Goal: Find specific page/section: Find specific page/section

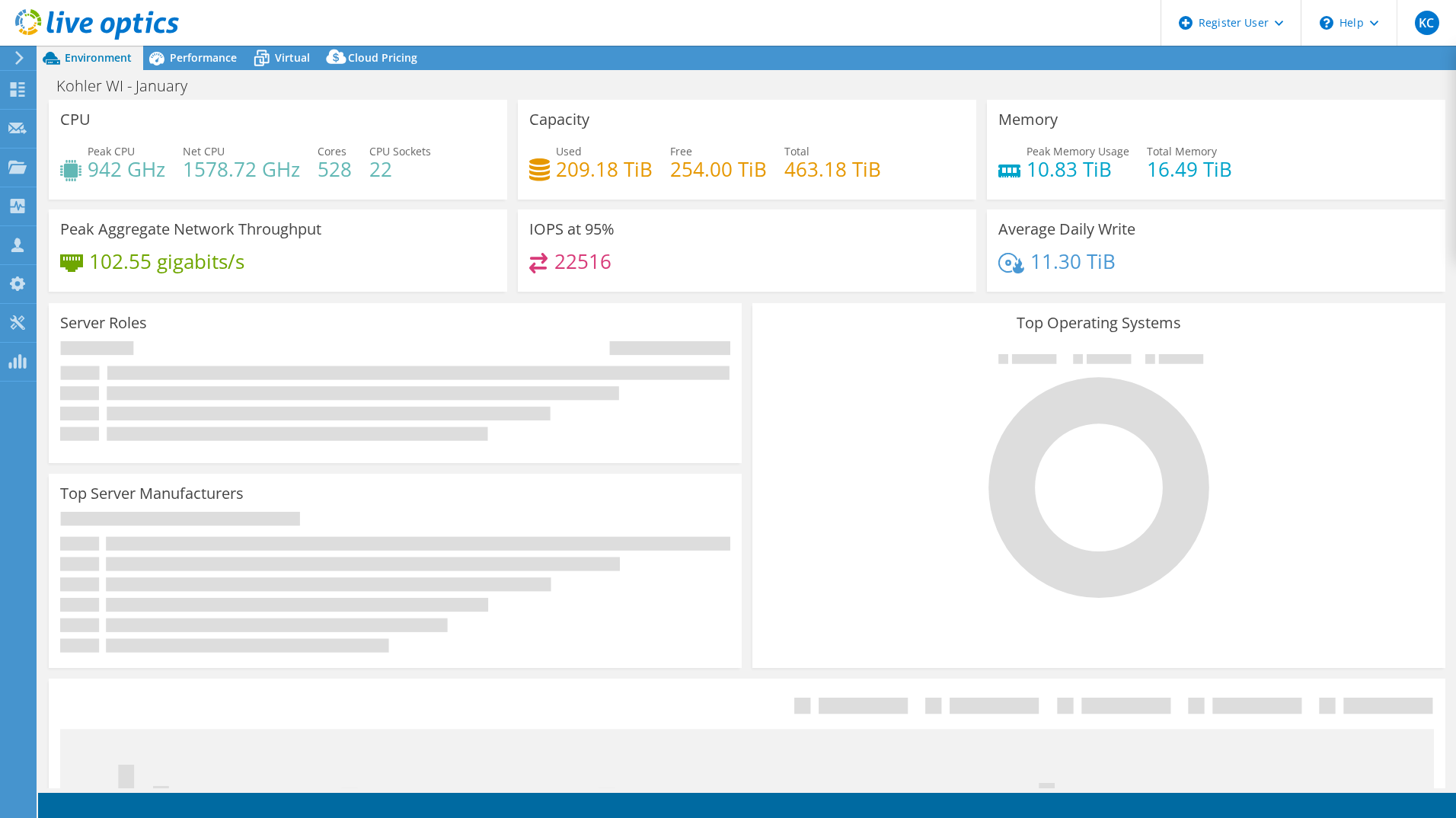
select select "USEast"
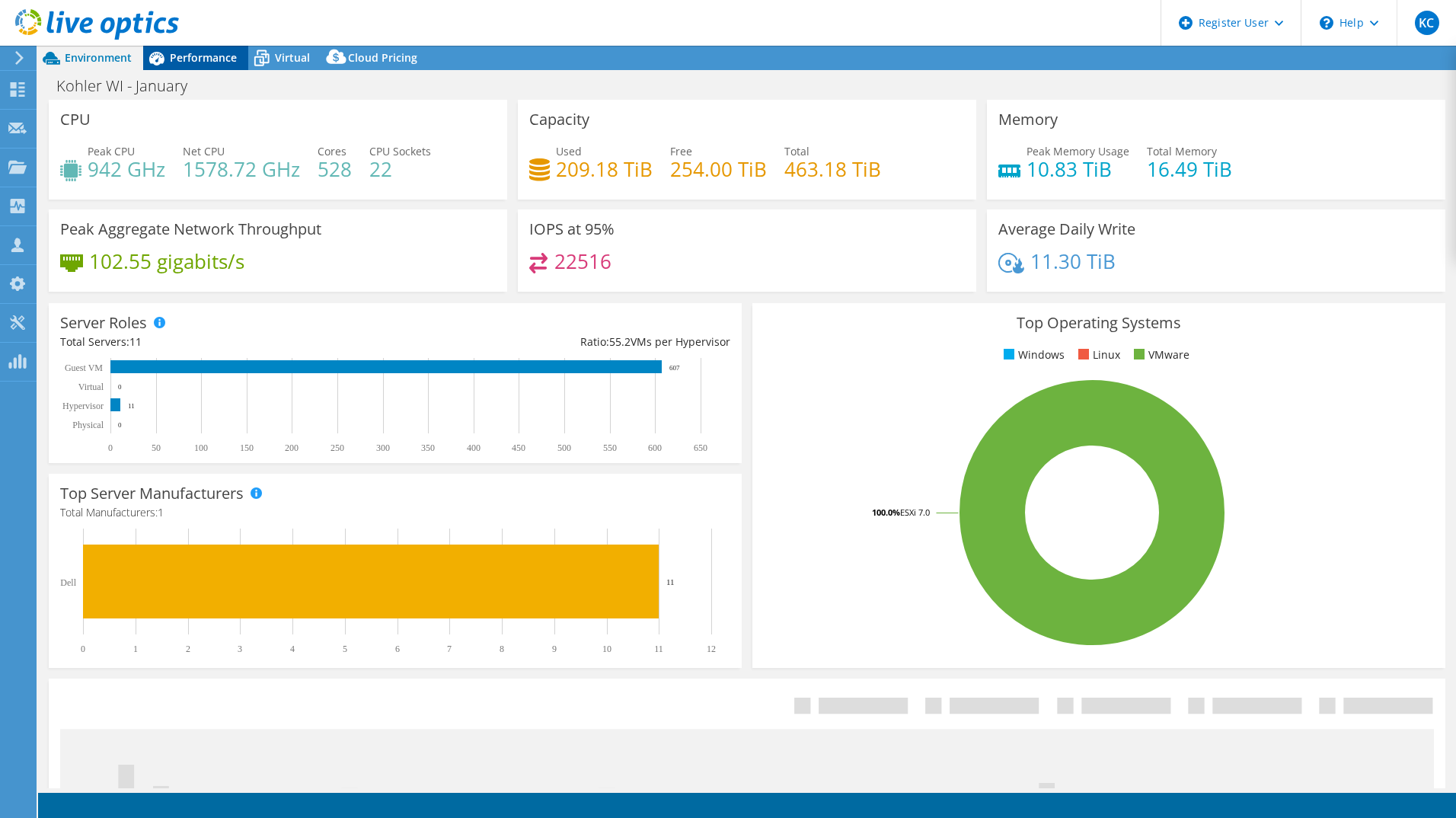
click at [182, 64] on span "Performance" at bounding box center [203, 58] width 67 height 14
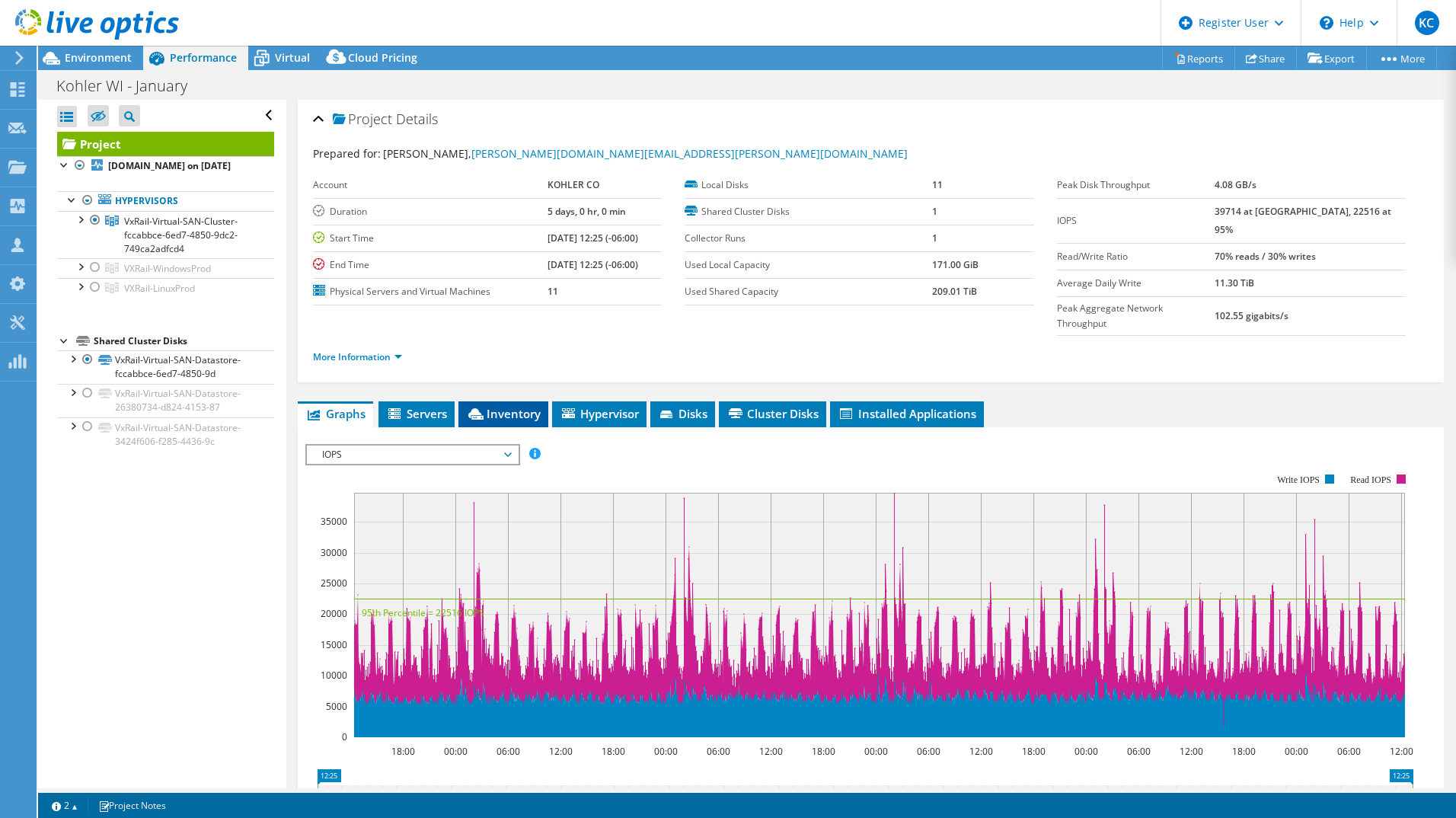
click at [518, 406] on span "Inventory" at bounding box center [503, 413] width 75 height 15
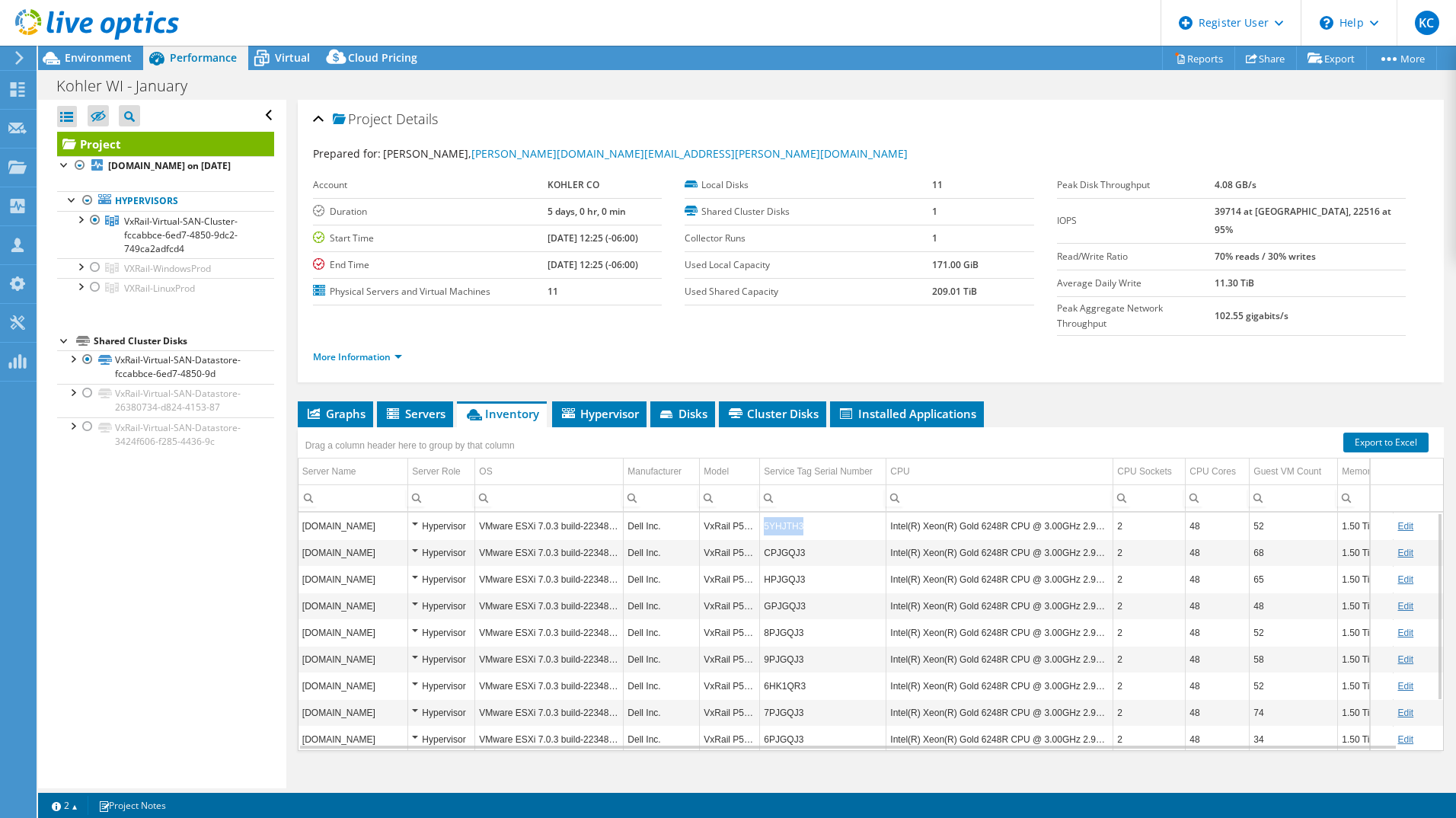
drag, startPoint x: 814, startPoint y: 489, endPoint x: 763, endPoint y: 500, distance: 52.2
click at [763, 512] on td "5YHJTH3" at bounding box center [823, 526] width 126 height 27
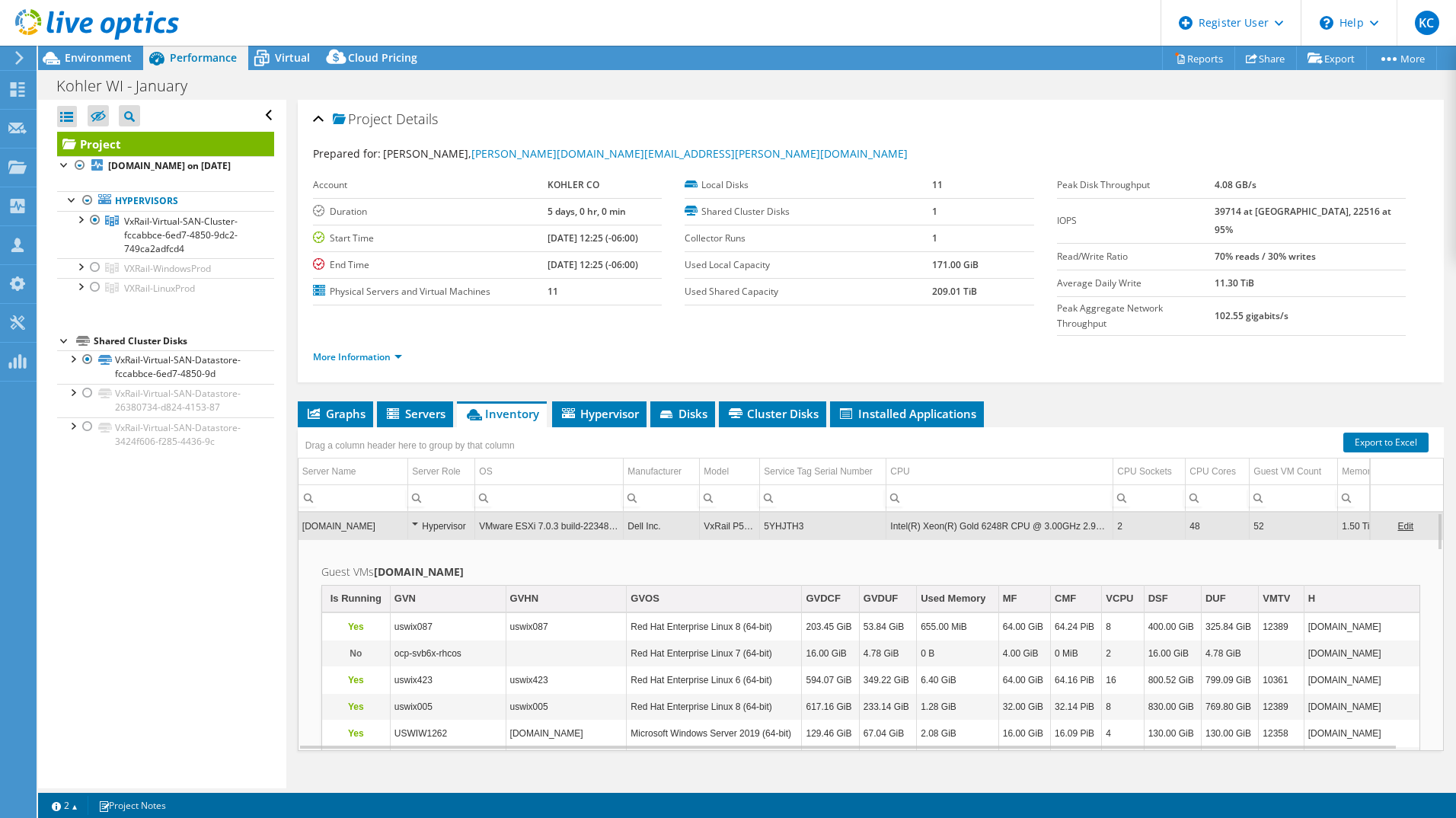
copy td "5YHJTH3"
click at [793, 512] on td "5YHJTH3" at bounding box center [823, 526] width 126 height 27
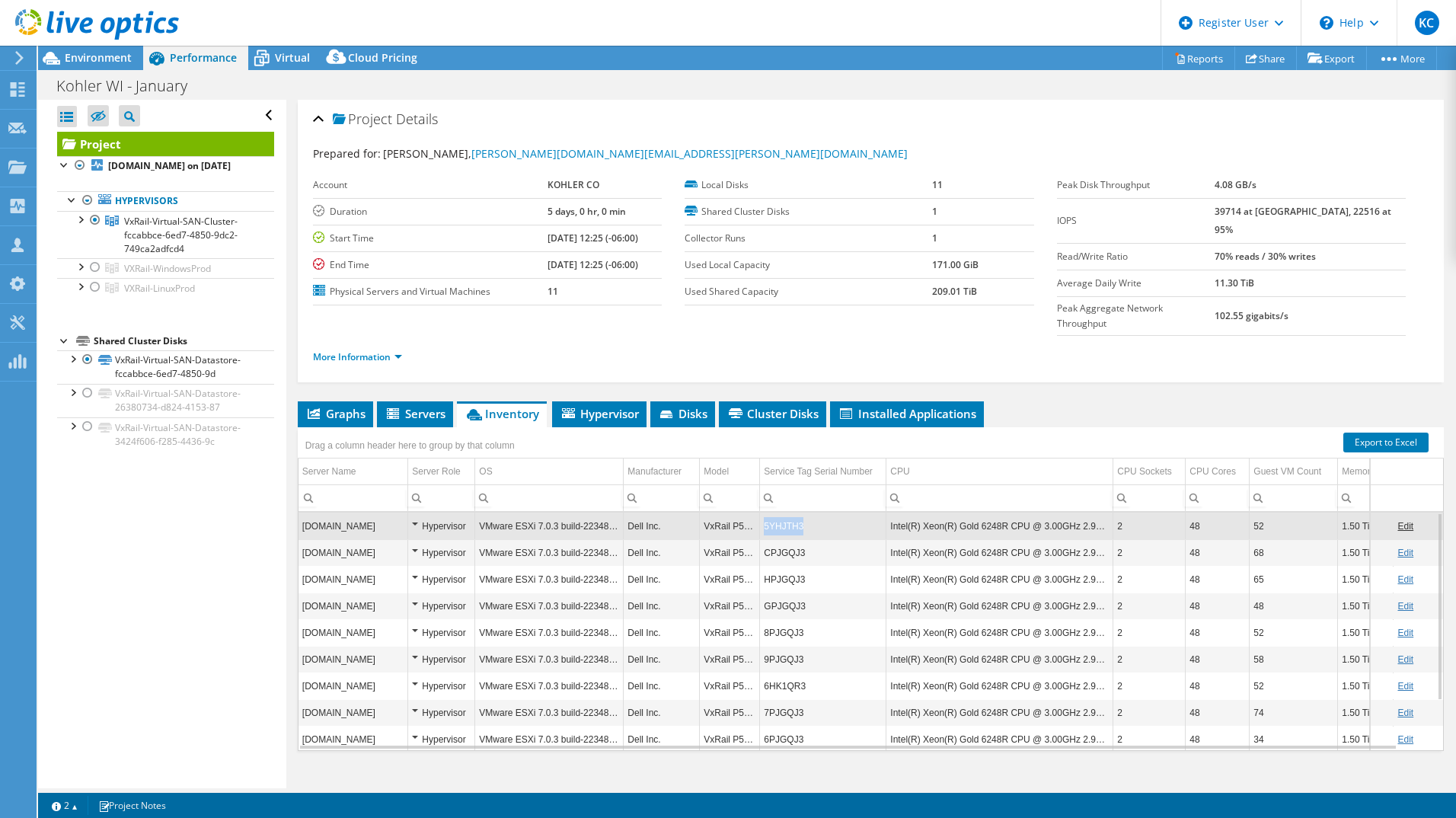
drag, startPoint x: 799, startPoint y: 495, endPoint x: 764, endPoint y: 504, distance: 36.1
click at [764, 512] on td "5YHJTH3" at bounding box center [823, 526] width 126 height 27
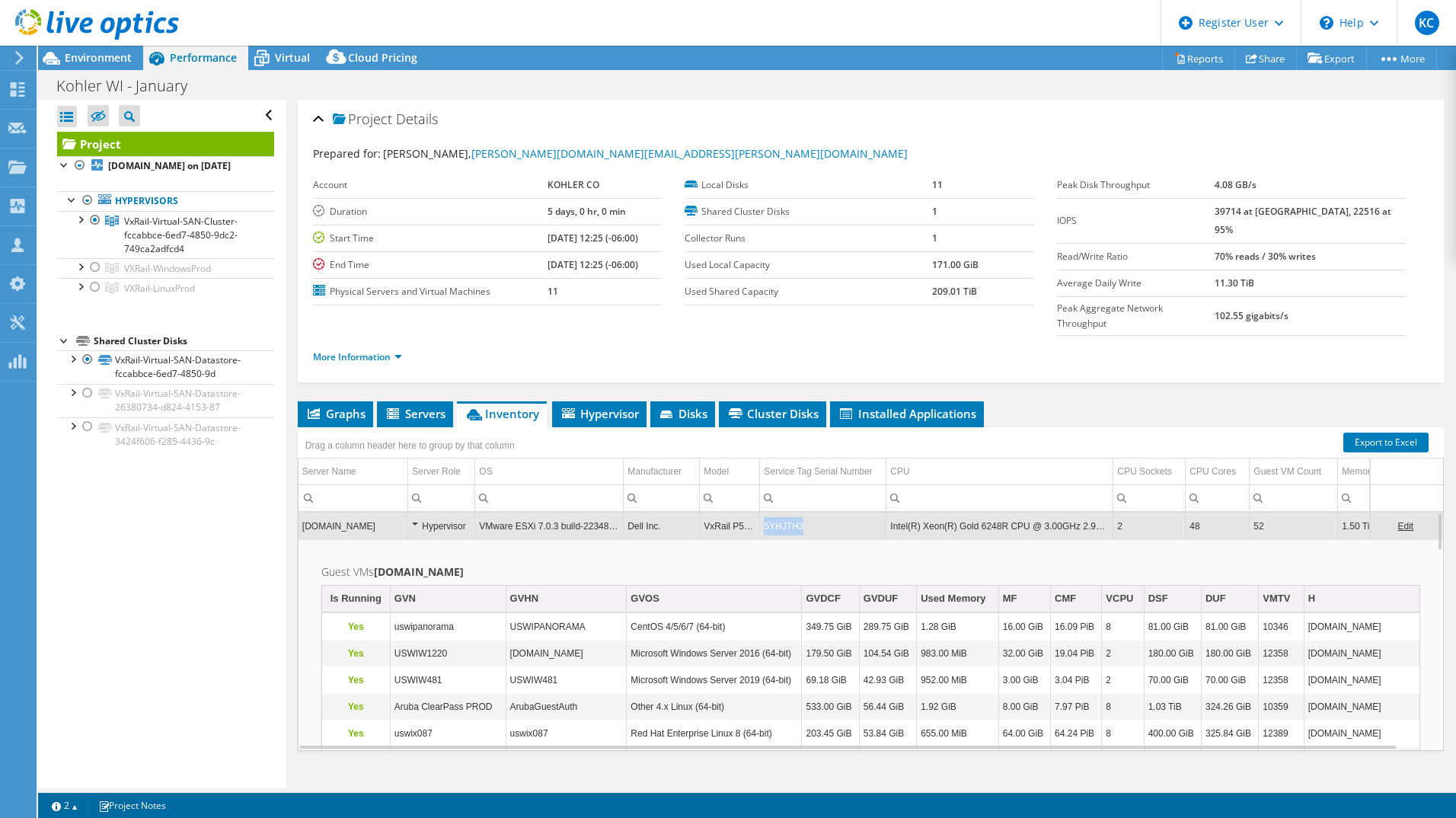
drag, startPoint x: 763, startPoint y: 496, endPoint x: 803, endPoint y: 498, distance: 40.0
click at [803, 512] on td "5YHJTH3" at bounding box center [823, 526] width 126 height 27
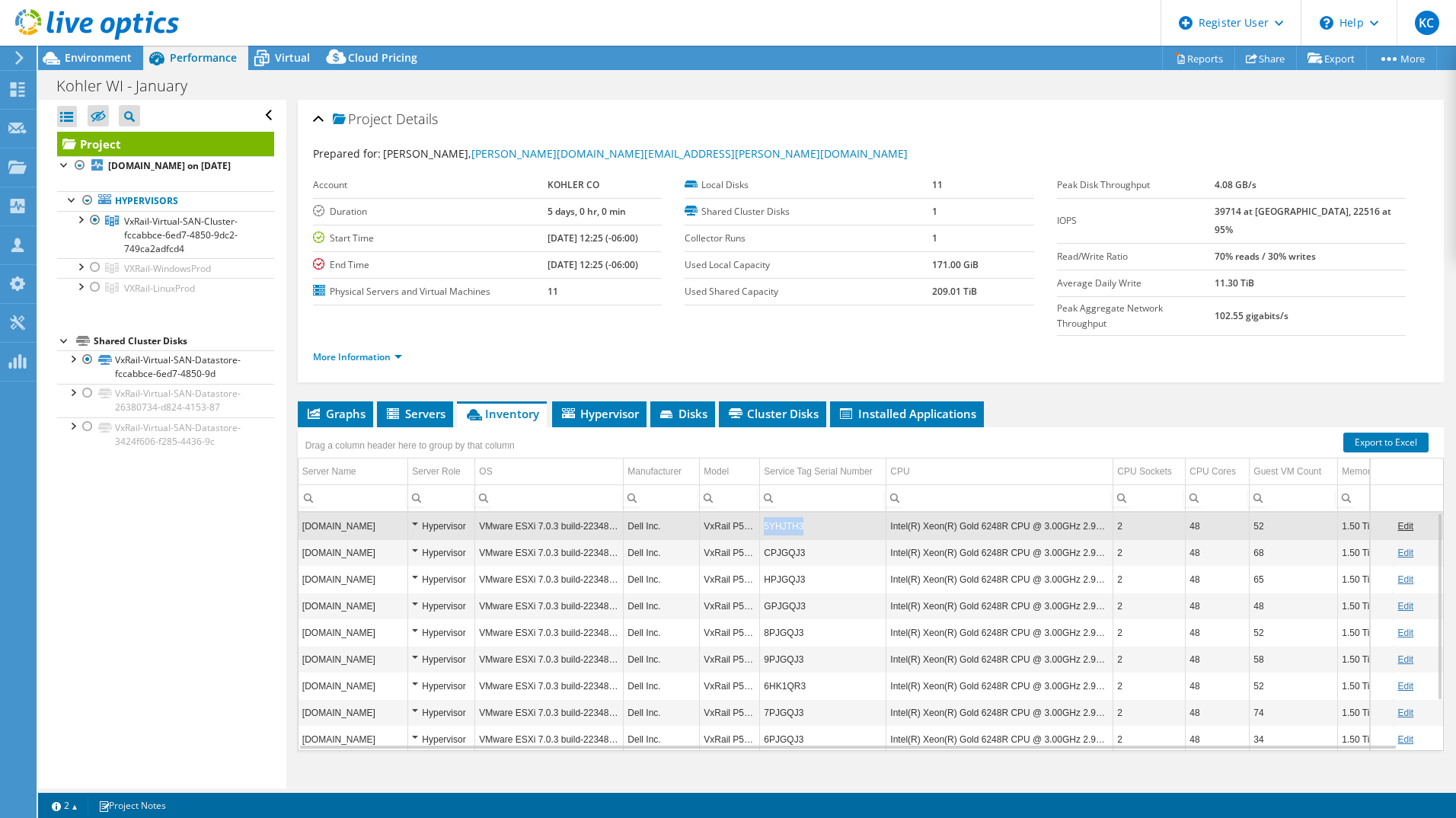
drag, startPoint x: 803, startPoint y: 498, endPoint x: 762, endPoint y: 505, distance: 41.6
click at [762, 512] on td "5YHJTH3" at bounding box center [823, 526] width 126 height 27
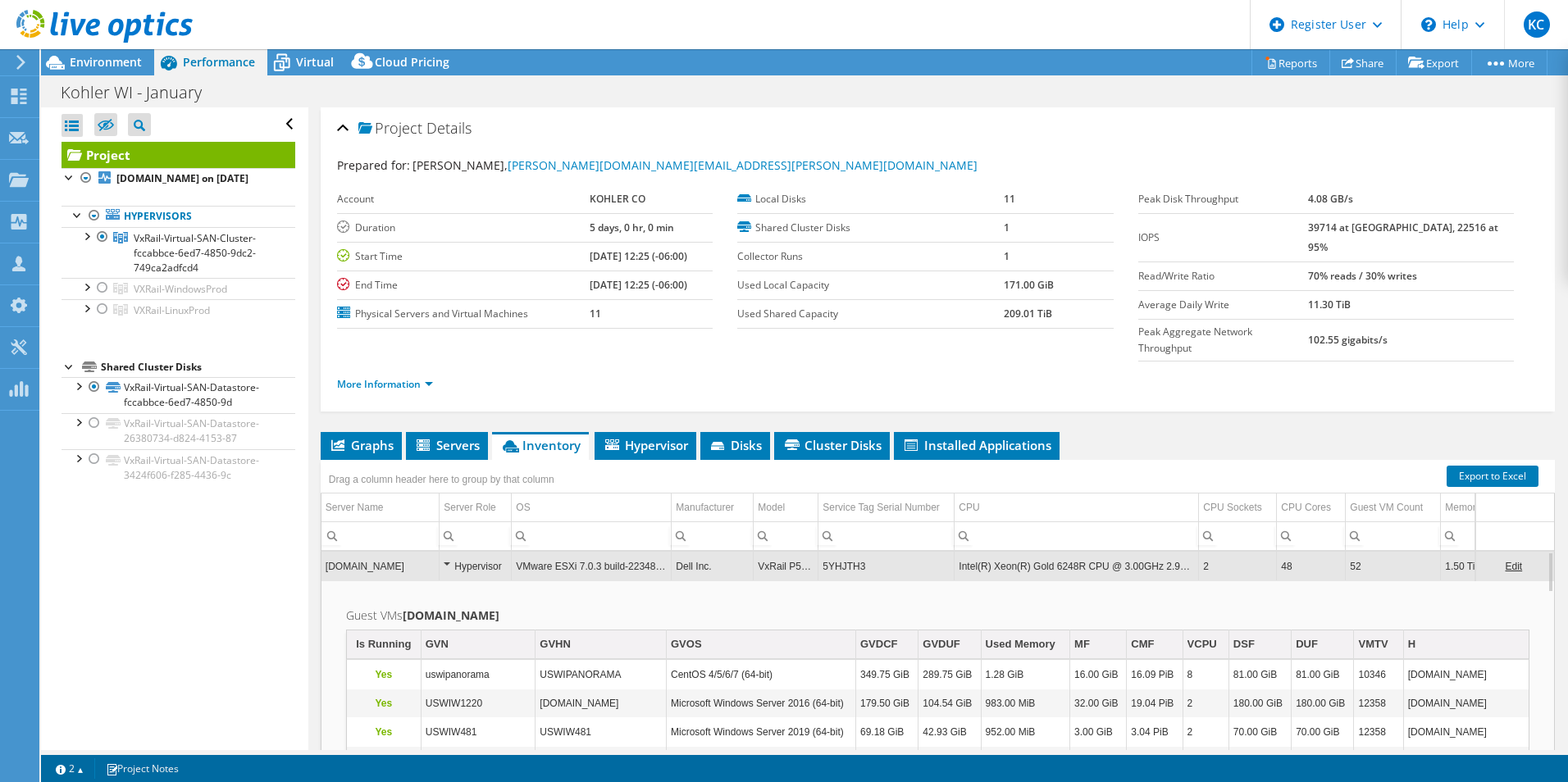
click at [931, 551] on td "5YHJTH3" at bounding box center [887, 566] width 136 height 29
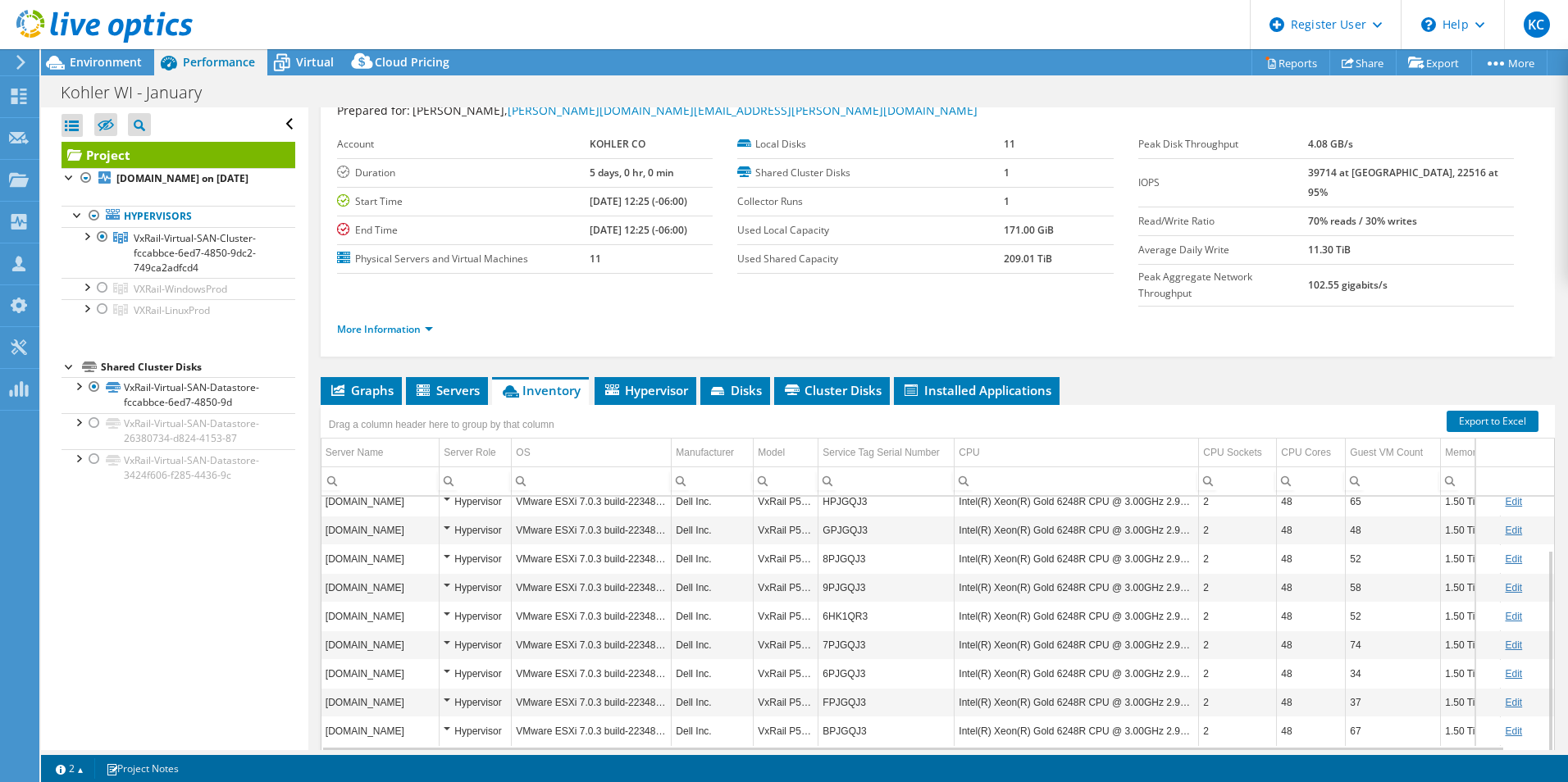
scroll to position [87, 0]
